Goal: Entertainment & Leisure: Consume media (video, audio)

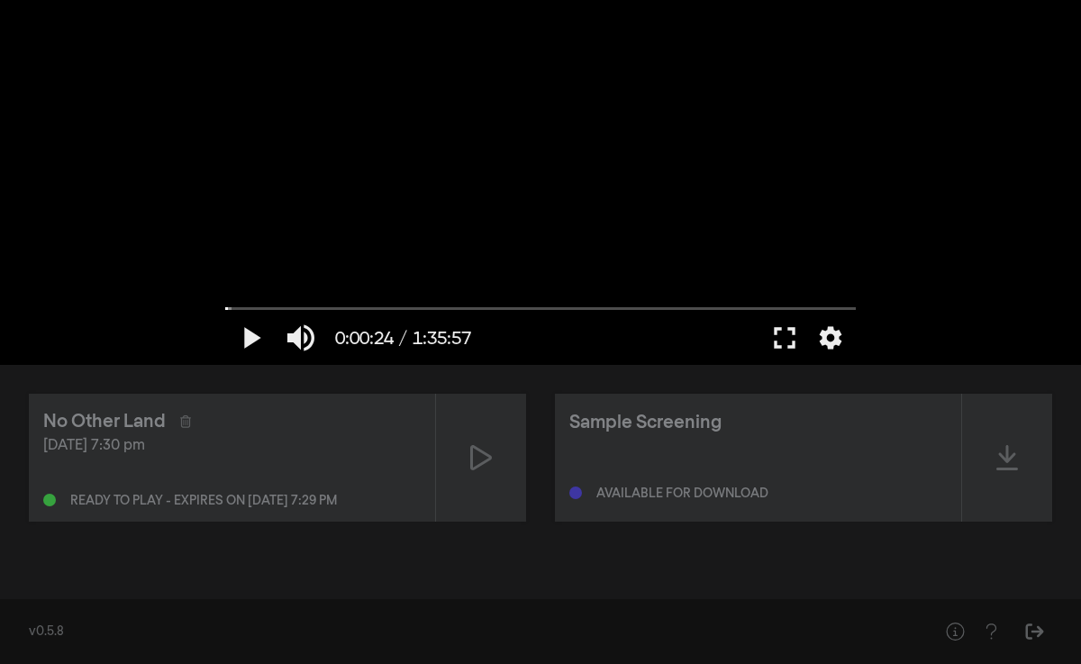
click at [631, 614] on div "v0.5.8" at bounding box center [540, 631] width 1081 height 65
click at [565, 91] on div at bounding box center [540, 182] width 649 height 365
click at [250, 332] on button "pause" at bounding box center [250, 338] width 50 height 54
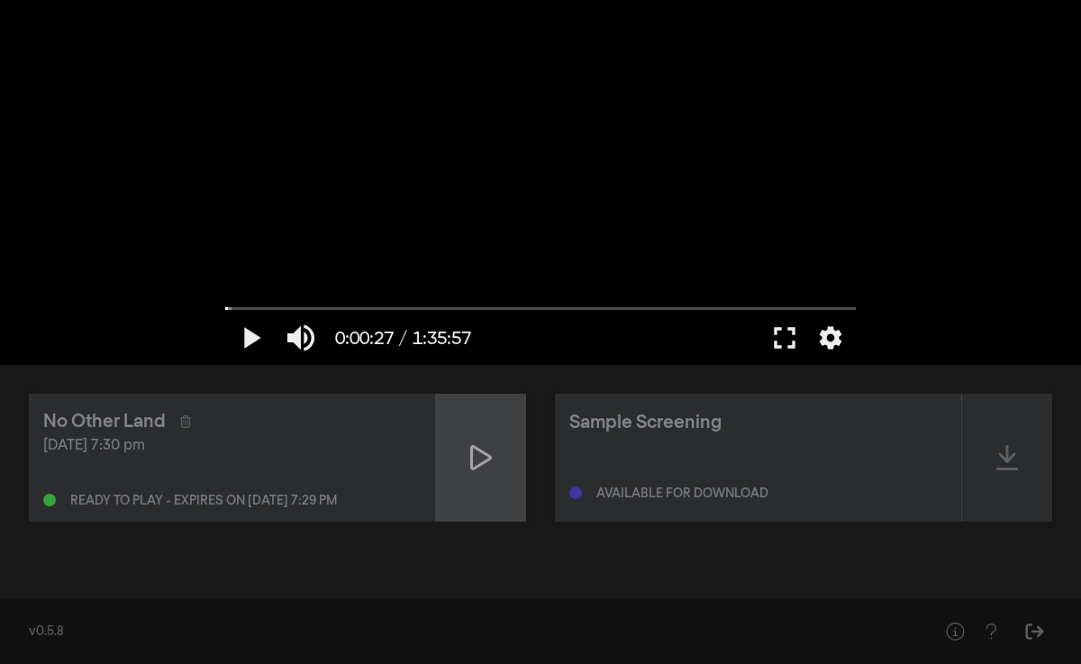
click at [486, 461] on icon at bounding box center [481, 457] width 22 height 25
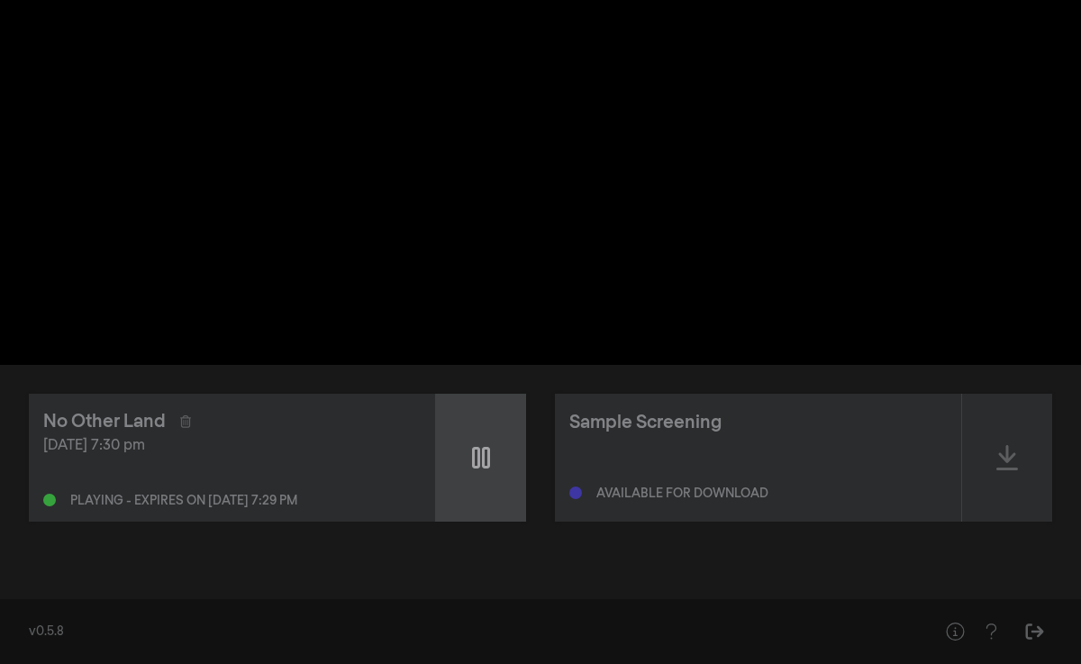
click at [486, 461] on icon at bounding box center [481, 457] width 18 height 29
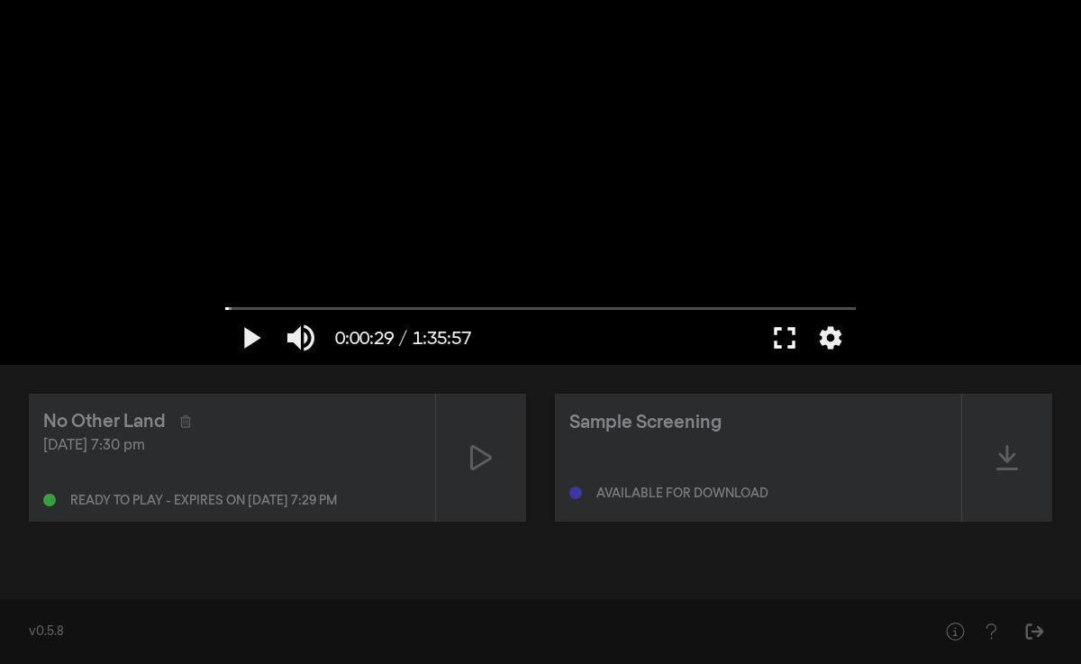
click at [788, 335] on button "fullscreen" at bounding box center [784, 338] width 50 height 54
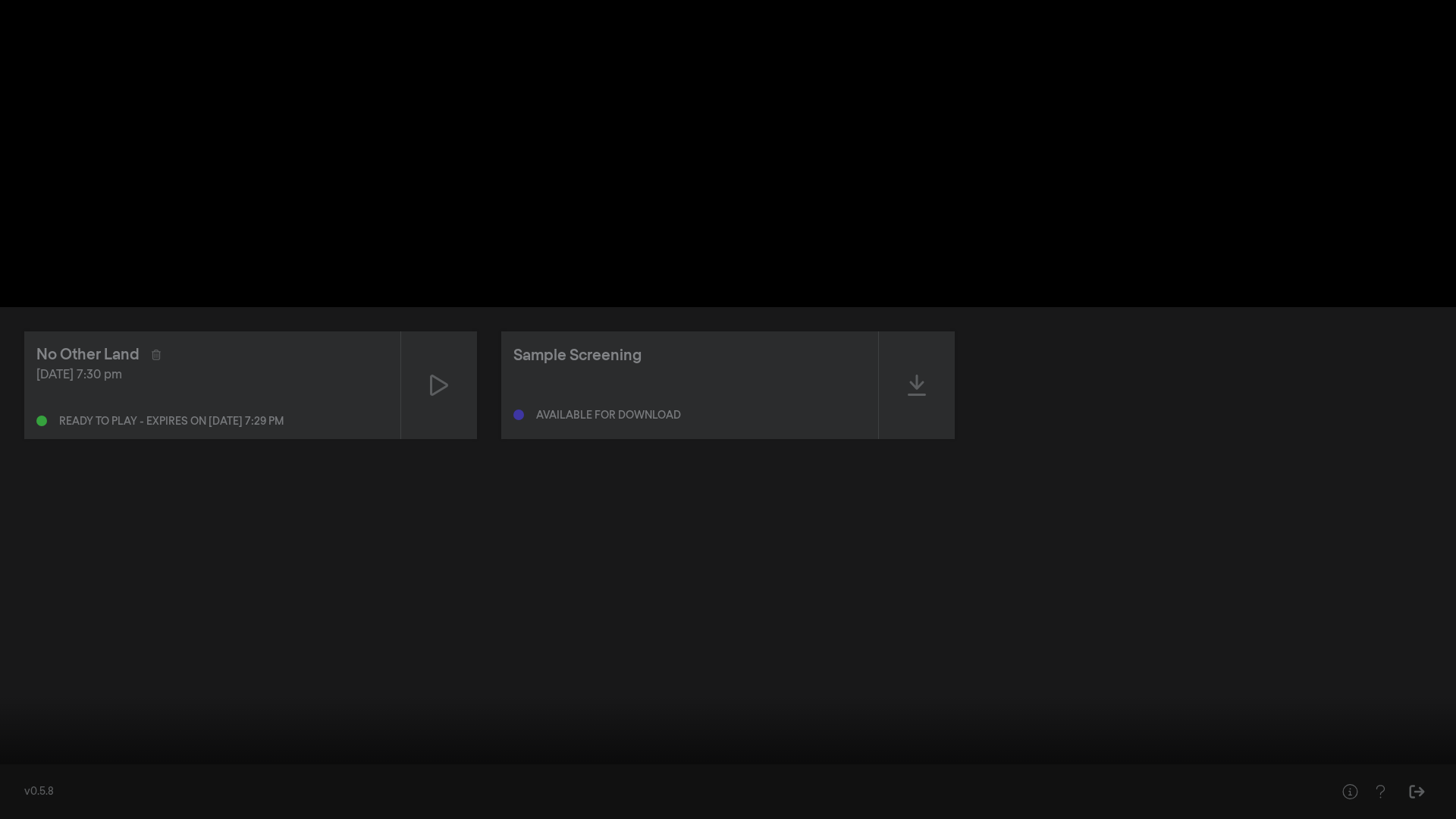
click at [29, 715] on button "play_arrow" at bounding box center [29, 796] width 42 height 45
click at [1146, 715] on button "settings" at bounding box center [1427, 796] width 35 height 45
click at [1146, 681] on span "Off" at bounding box center [1430, 679] width 37 height 23
click at [1146, 680] on button "English" at bounding box center [1353, 676] width 189 height 23
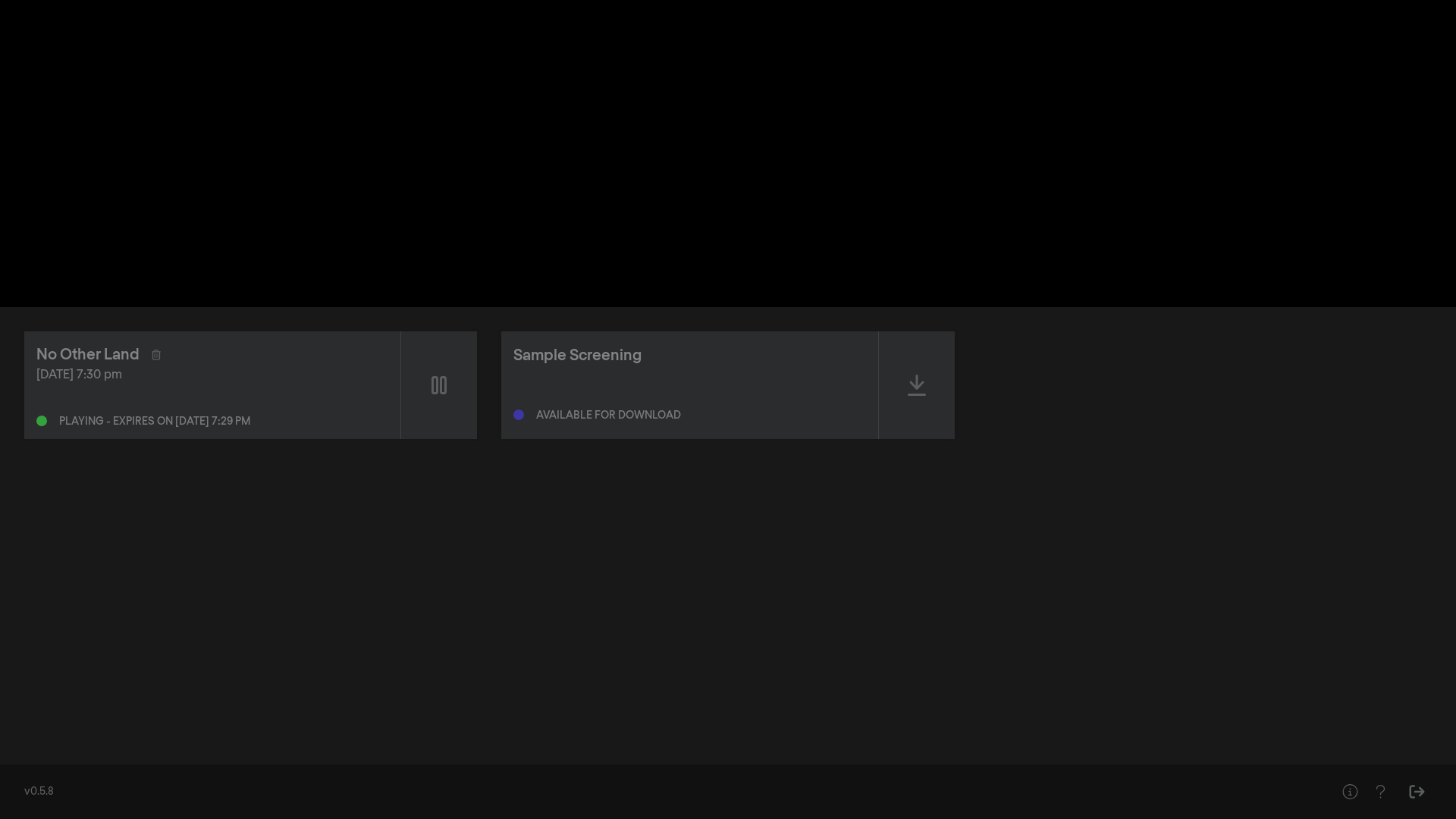
click at [1146, 715] on div at bounding box center [795, 796] width 1145 height 45
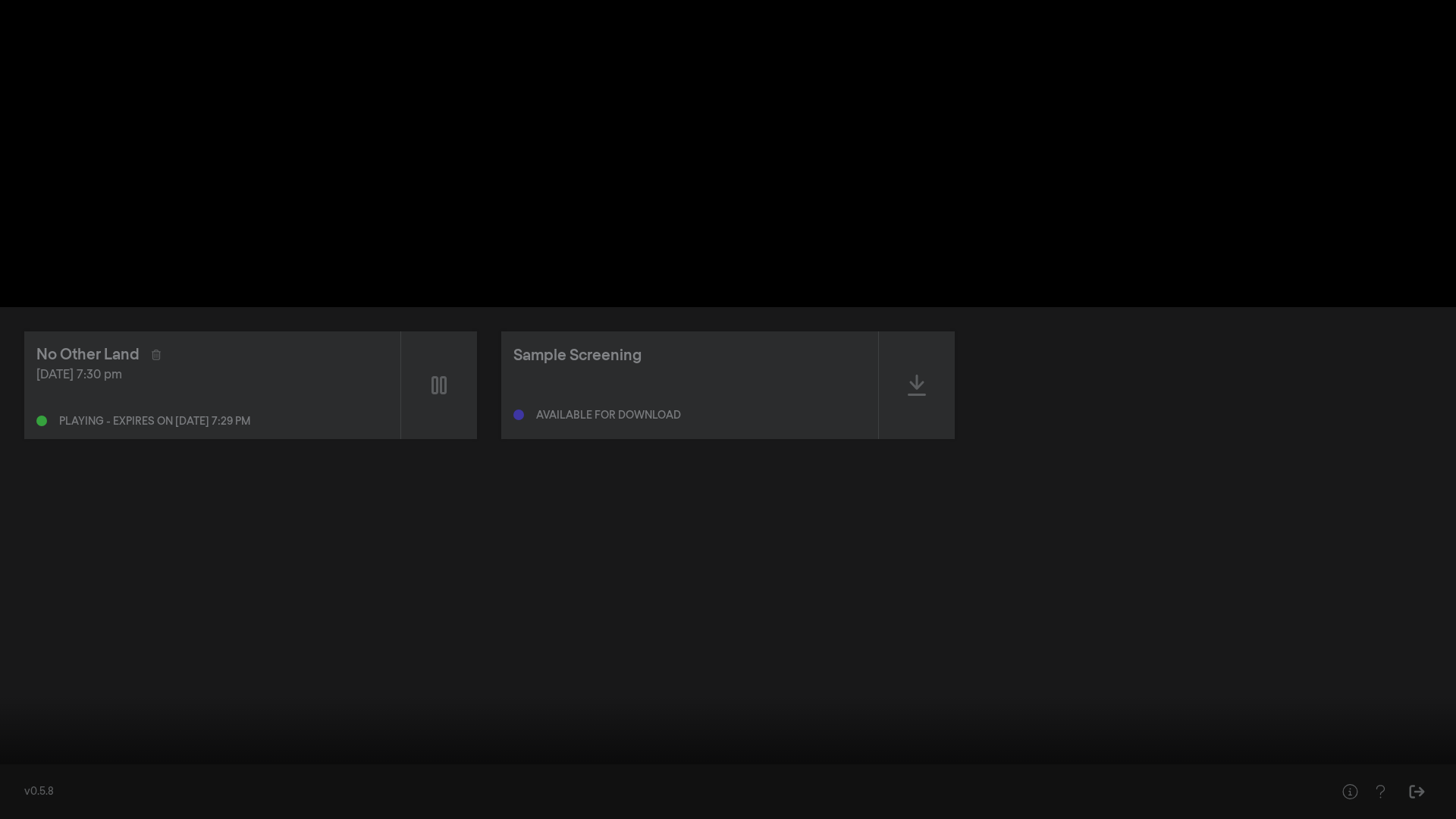
click at [35, 715] on button "pause" at bounding box center [29, 796] width 42 height 45
click at [24, 715] on button "play_arrow" at bounding box center [29, 796] width 42 height 45
click at [35, 715] on button "pause" at bounding box center [29, 796] width 42 height 45
click at [31, 715] on button "play_arrow" at bounding box center [29, 796] width 42 height 45
click at [30, 715] on button "pause" at bounding box center [29, 796] width 42 height 45
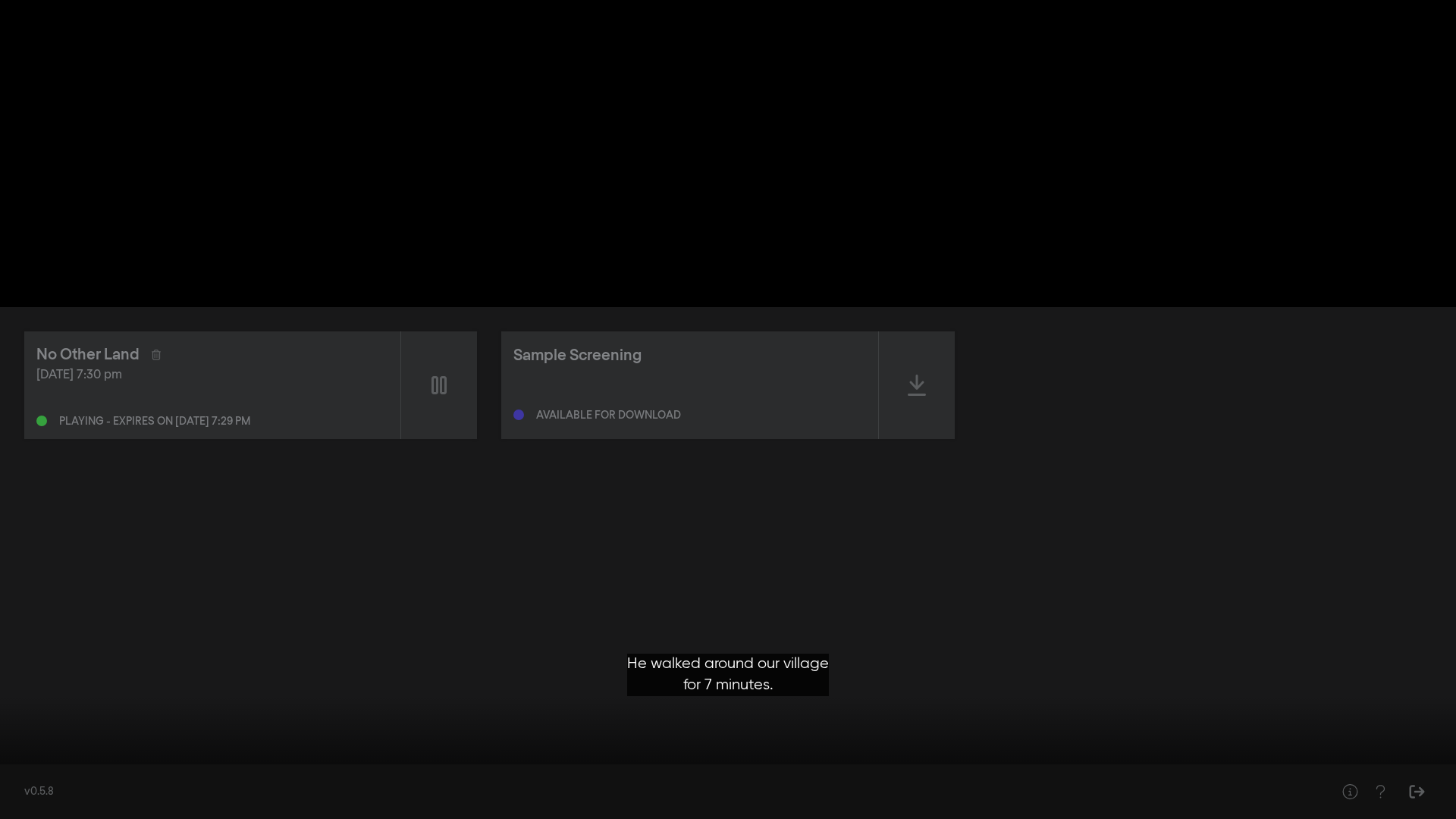
type input "3154.945687"
